Goal: Task Accomplishment & Management: Manage account settings

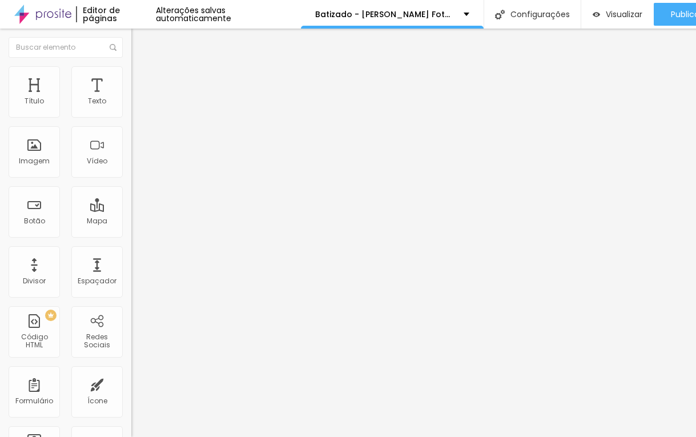
click at [131, 104] on span "Completo" at bounding box center [148, 99] width 35 height 10
click at [142, 79] on span "Estilo" at bounding box center [151, 74] width 18 height 10
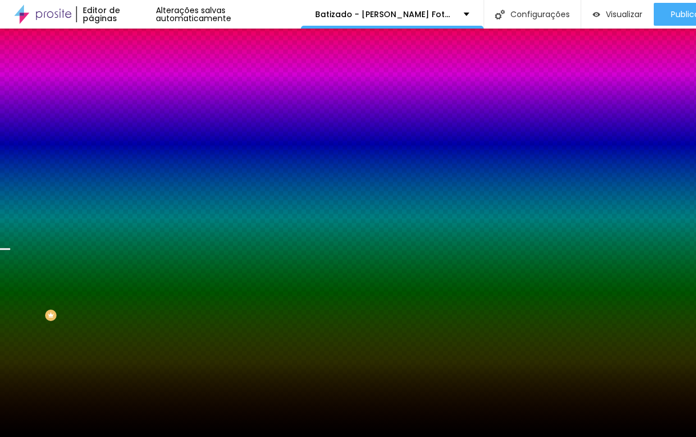
click at [131, 105] on span "Trocar imagem" at bounding box center [162, 100] width 62 height 10
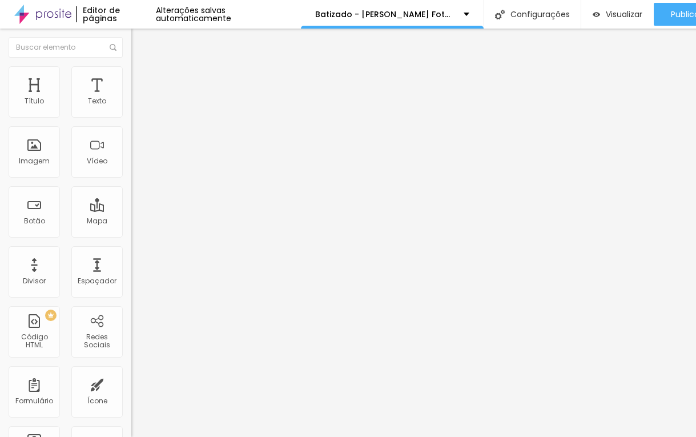
click at [131, 107] on input "R$ 4.800,00" at bounding box center [199, 101] width 137 height 11
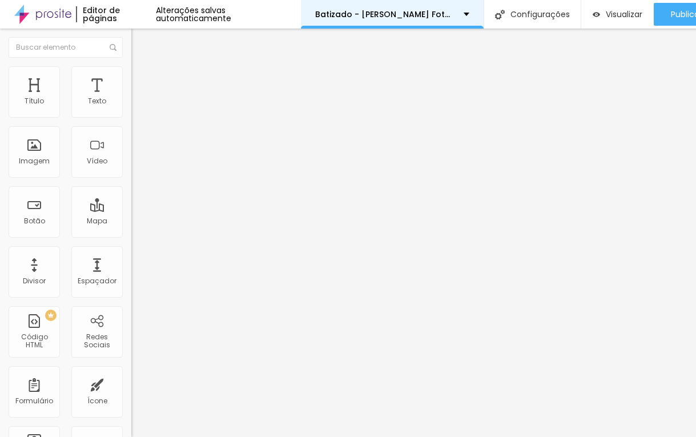
type input "R$ 3.800,00"
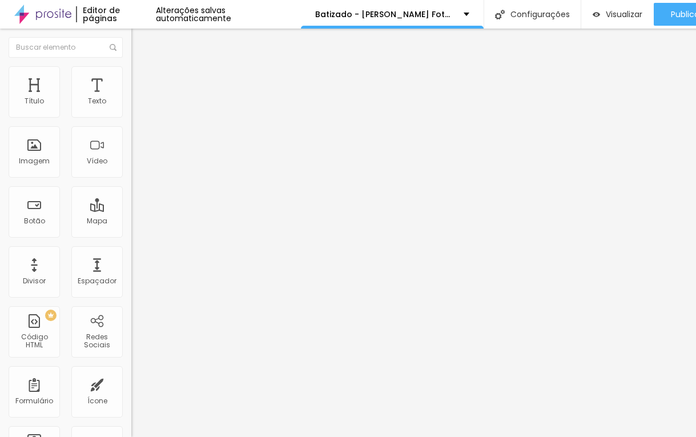
scroll to position [1, 0]
drag, startPoint x: 25, startPoint y: 132, endPoint x: 118, endPoint y: 132, distance: 93.0
click at [131, 107] on input "R$ 3.600,00" at bounding box center [199, 101] width 137 height 11
paste input "2.48"
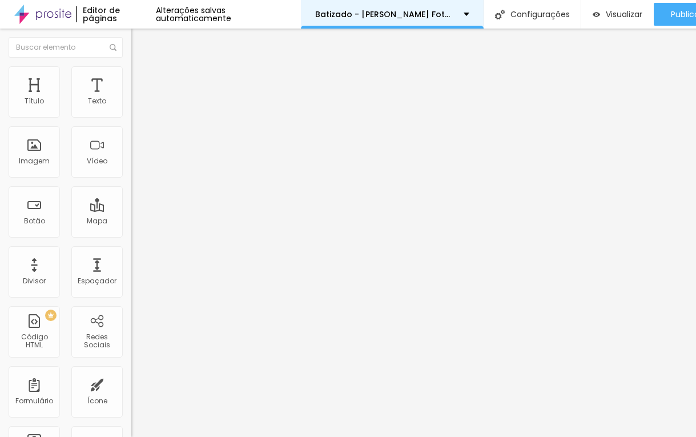
type input "R$ 2.480,00"
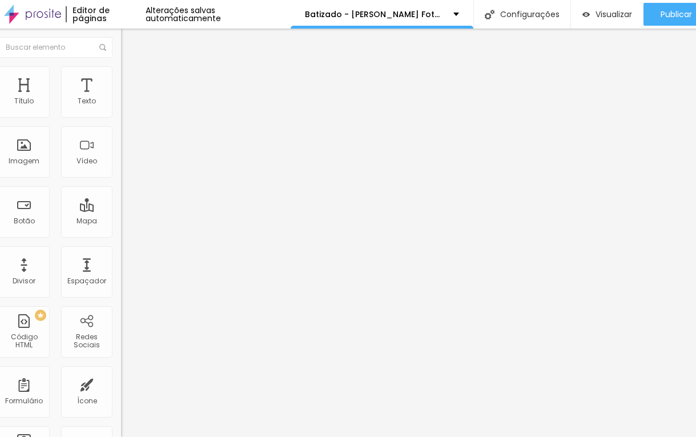
scroll to position [0, 7]
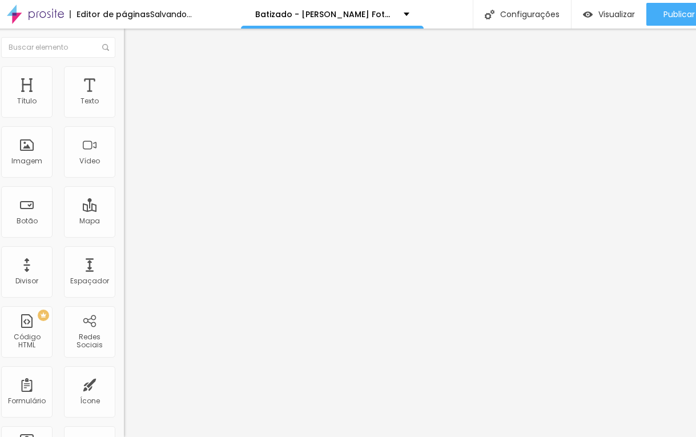
click at [124, 107] on input "R$ 1.800,00" at bounding box center [192, 101] width 137 height 11
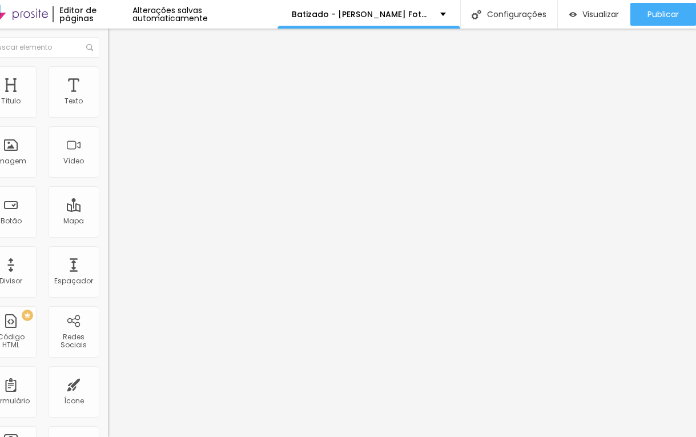
scroll to position [0, 25]
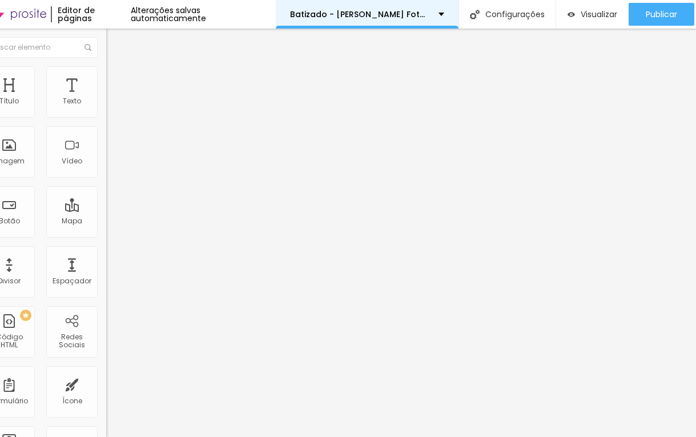
type input "R$ 1.280,00"
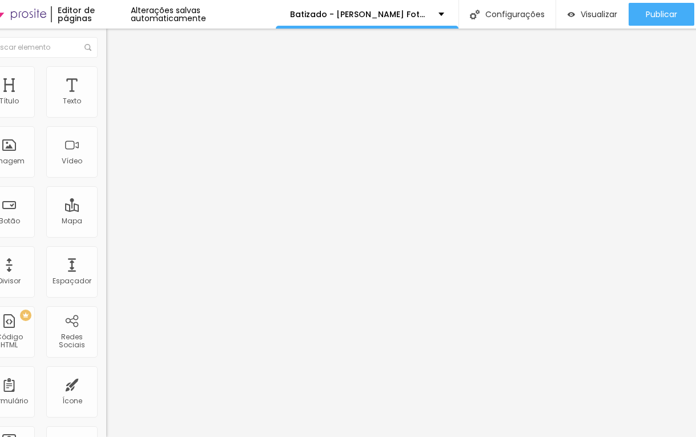
click at [106, 235] on input "[URL][DOMAIN_NAME][PHONE_NUMBER] tenho interesse no pacote completo de festa in…" at bounding box center [174, 229] width 137 height 11
type input "[URL][DOMAIN_NAME][PHONE_NUMBER] tenho interesse no pacote completo de batizado"
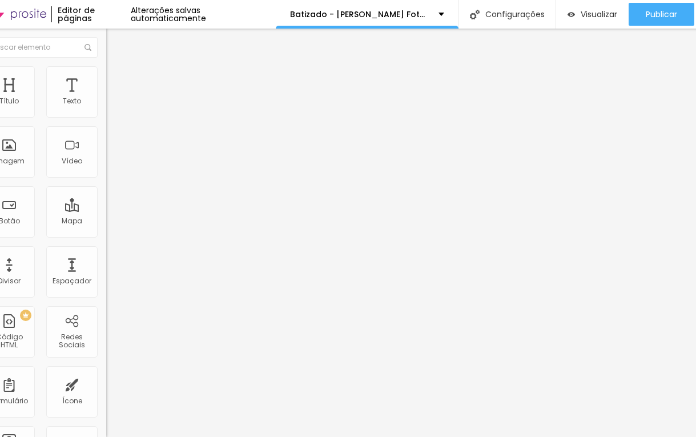
scroll to position [0, 0]
click at [106, 235] on input "[URL][DOMAIN_NAME][PHONE_NUMBER] tenho interesse no pacote foto e video de festa" at bounding box center [174, 229] width 137 height 11
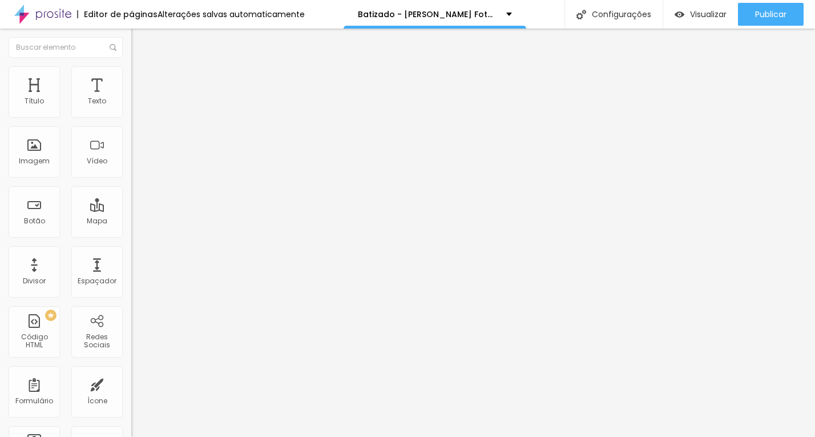
click at [131, 235] on input "[URL][DOMAIN_NAME][PHONE_NUMBER] tenho interesse no pacote foto e video de festa" at bounding box center [199, 229] width 137 height 11
type input "[URL][DOMAIN_NAME][PHONE_NUMBER] tenho interesse no pacote foto e video de bati…"
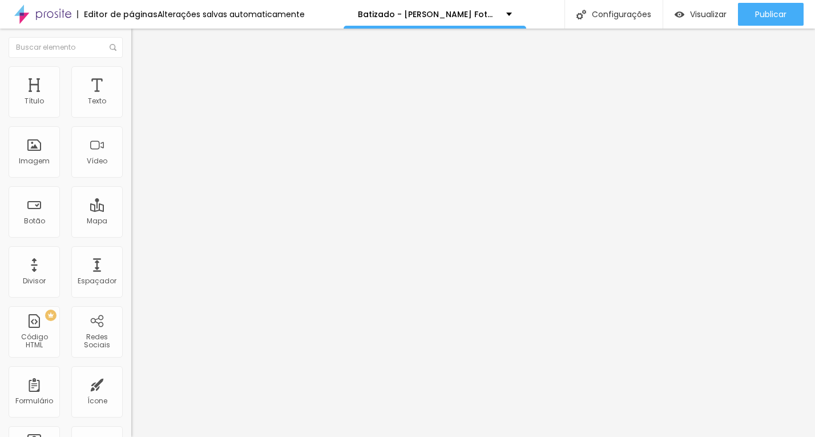
scroll to position [0, 0]
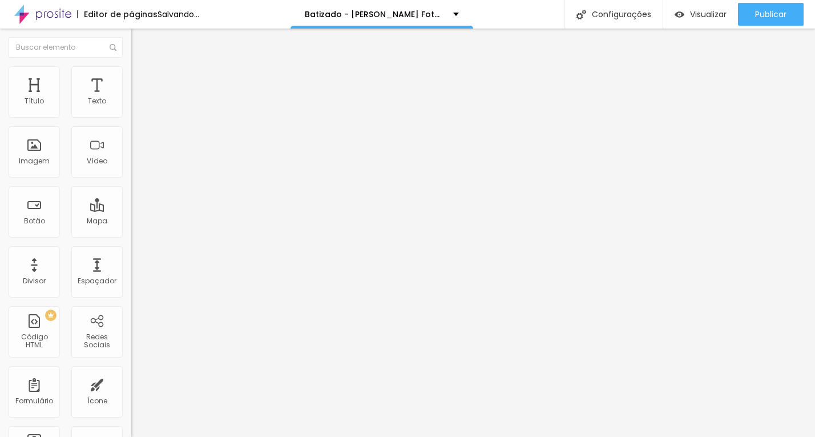
click at [131, 235] on input "[URL][DOMAIN_NAME][PHONE_NUMBER] tenho interesse nas fotos de aniversário" at bounding box center [199, 229] width 137 height 11
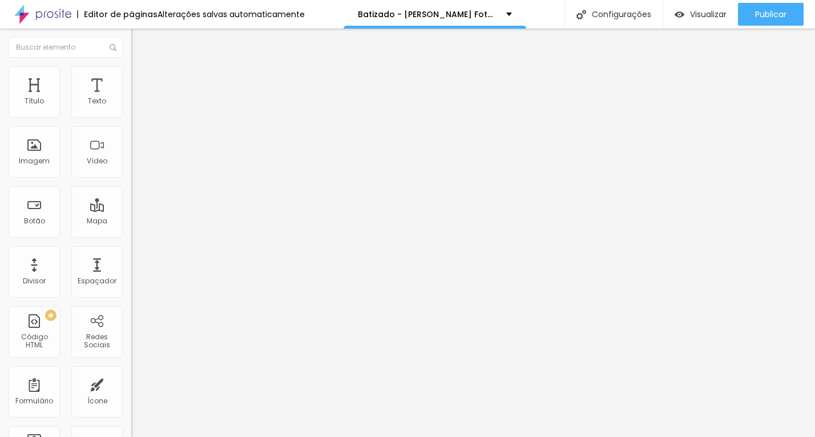
scroll to position [1, 265]
click at [131, 232] on input "[URL][DOMAIN_NAME][PHONE_NUMBER] tenho interesse nas fotos de aniversário" at bounding box center [199, 229] width 137 height 11
type input "[URL][DOMAIN_NAME][PHONE_NUMBER] tenho interesse nas fotos de batizado"
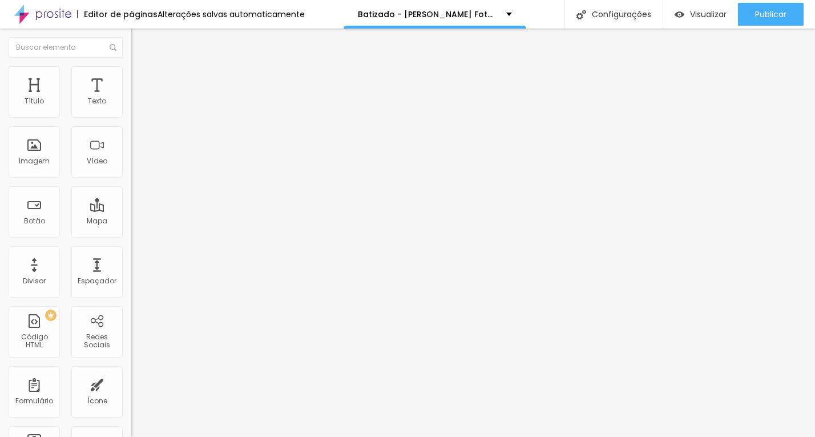
click at [131, 98] on span "Trocar imagem" at bounding box center [162, 93] width 62 height 10
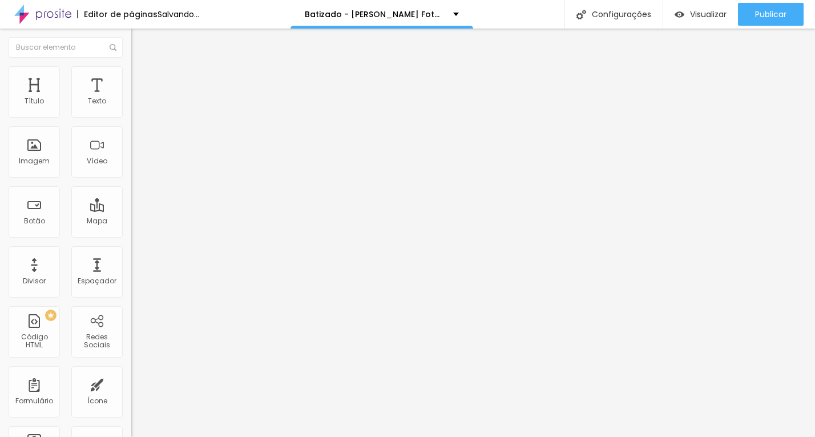
scroll to position [825, 0]
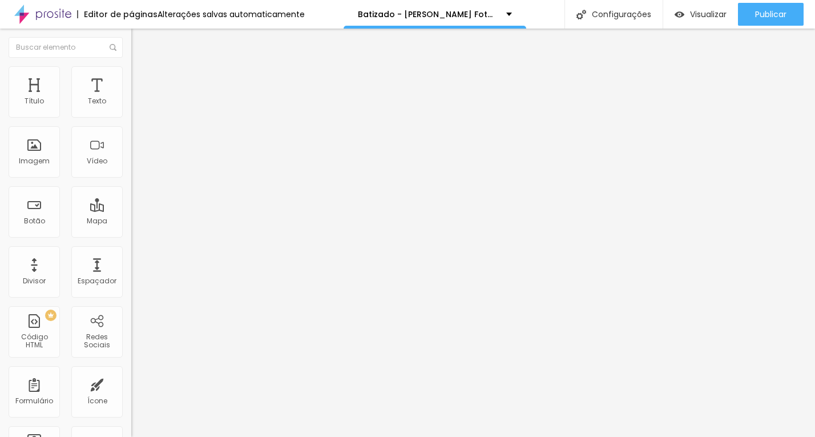
click at [131, 98] on span "Trocar imagem" at bounding box center [162, 93] width 62 height 10
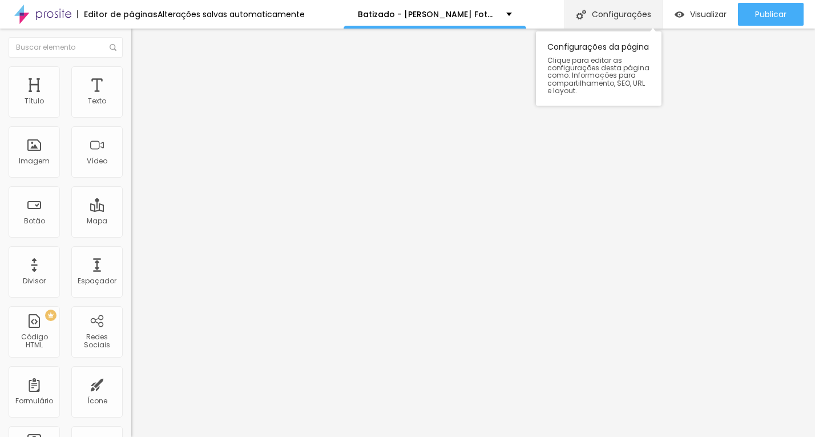
click at [620, 22] on div "Configurações" at bounding box center [613, 14] width 98 height 29
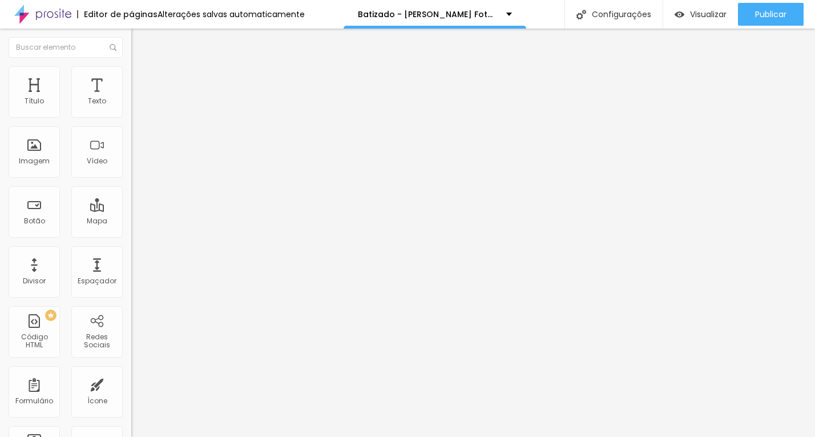
scroll to position [44, 0]
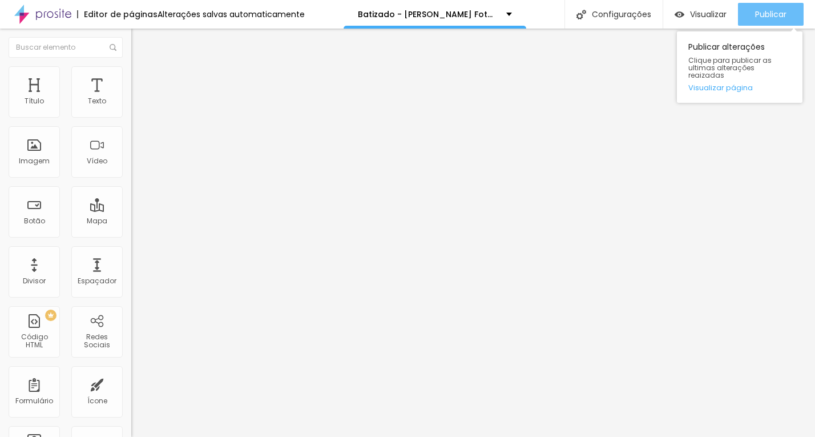
click at [695, 14] on span "Publicar" at bounding box center [770, 14] width 31 height 9
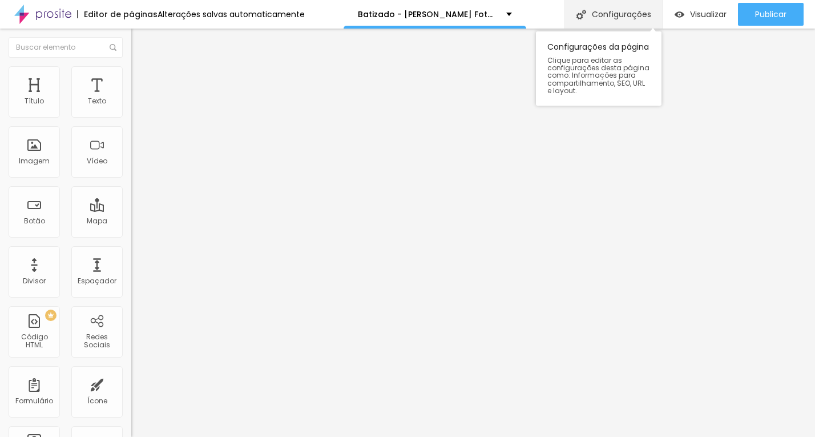
click at [606, 10] on div "Configurações" at bounding box center [613, 14] width 98 height 29
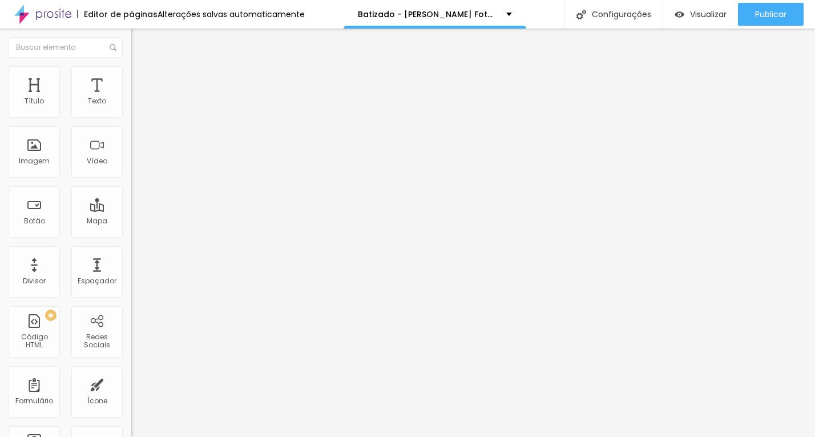
drag, startPoint x: 345, startPoint y: 168, endPoint x: 500, endPoint y: 168, distance: 155.2
type input "/batizado-2025"
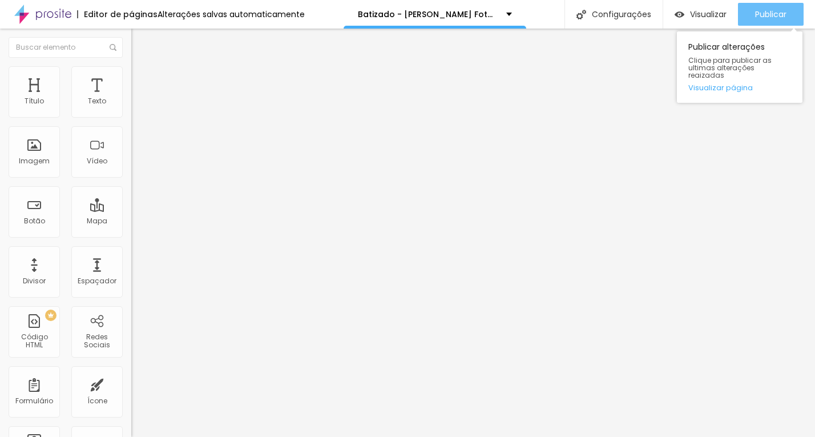
click at [695, 18] on span "Publicar" at bounding box center [770, 14] width 31 height 9
click at [695, 17] on span "Publicar" at bounding box center [770, 14] width 31 height 9
